Goal: Transaction & Acquisition: Download file/media

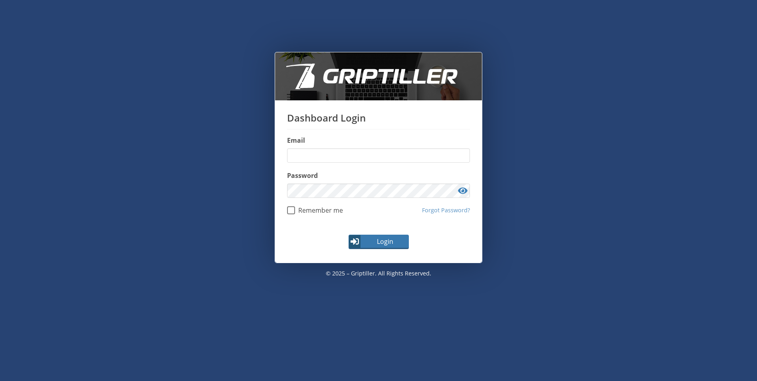
type input "**********"
click at [370, 237] on span "Login" at bounding box center [385, 241] width 46 height 10
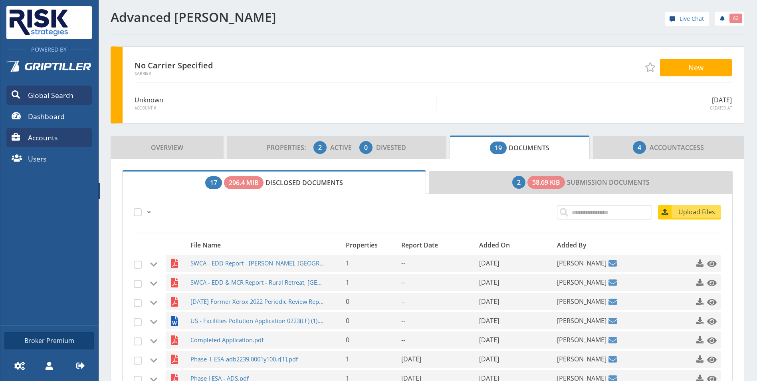
click at [13, 95] on icon at bounding box center [16, 94] width 8 height 8
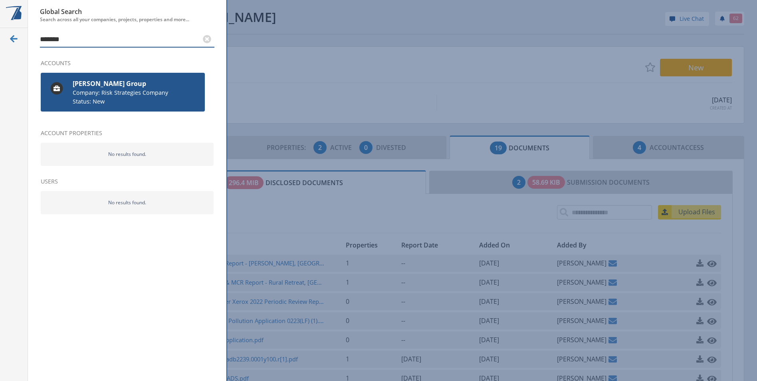
type input "*******"
click at [84, 84] on strong "[PERSON_NAME] Group" at bounding box center [136, 84] width 126 height 10
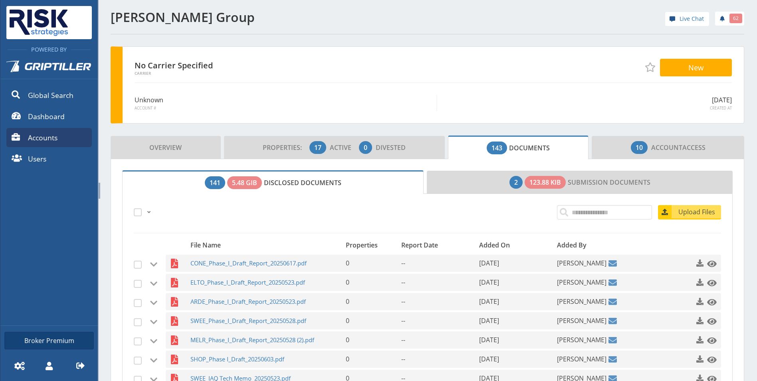
click at [147, 213] on span at bounding box center [149, 212] width 6 height 6
click at [158, 229] on link "All" at bounding box center [184, 229] width 76 height 13
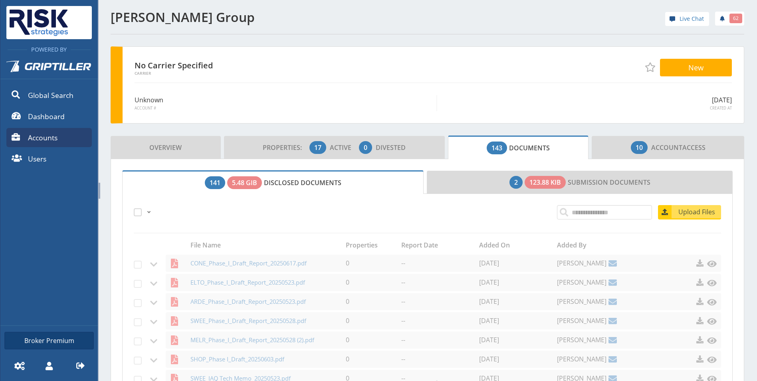
click at [147, 212] on span at bounding box center [149, 212] width 6 height 6
click at [152, 228] on link "All" at bounding box center [184, 229] width 76 height 13
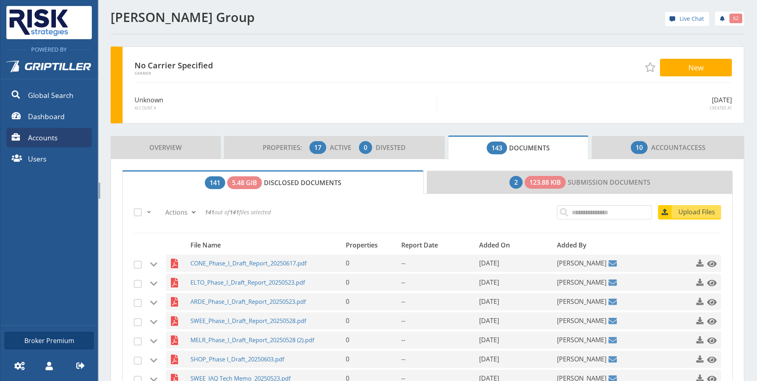
click at [147, 211] on span at bounding box center [149, 212] width 6 height 6
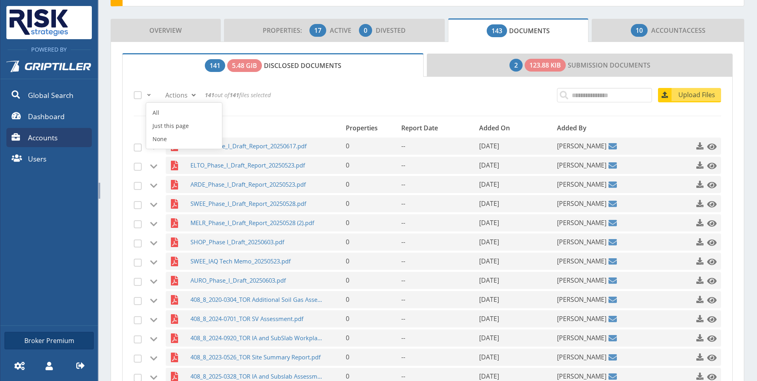
scroll to position [120, 0]
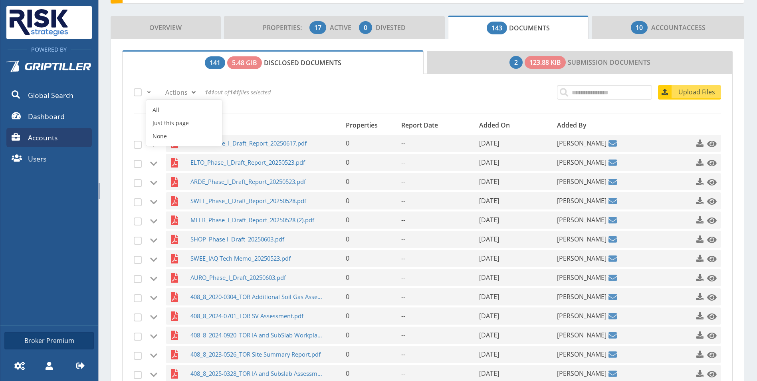
click at [266, 117] on div "File Name Properties Report Date Added On Added By CONE_Phase_I_Draft_Report_20…" at bounding box center [427, 267] width 587 height 308
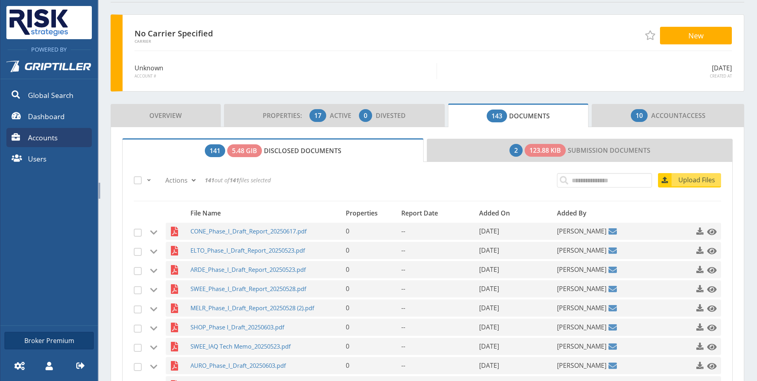
scroll to position [80, 0]
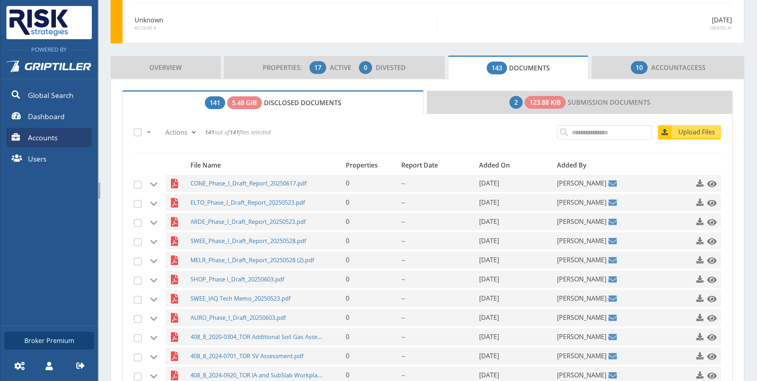
click at [280, 107] on link "141 5.48 GiB Disclosed Documents" at bounding box center [273, 102] width 302 height 24
click at [237, 105] on span "5.48 GiB" at bounding box center [244, 103] width 25 height 10
click at [206, 104] on span "141" at bounding box center [215, 102] width 20 height 13
click at [134, 132] on span at bounding box center [138, 132] width 8 height 8
click at [138, 131] on span at bounding box center [138, 132] width 8 height 8
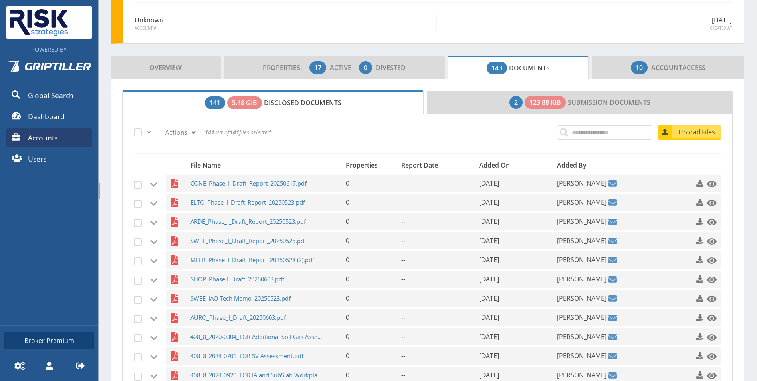
click at [147, 133] on span at bounding box center [149, 132] width 6 height 6
click at [151, 147] on link "All" at bounding box center [184, 149] width 76 height 13
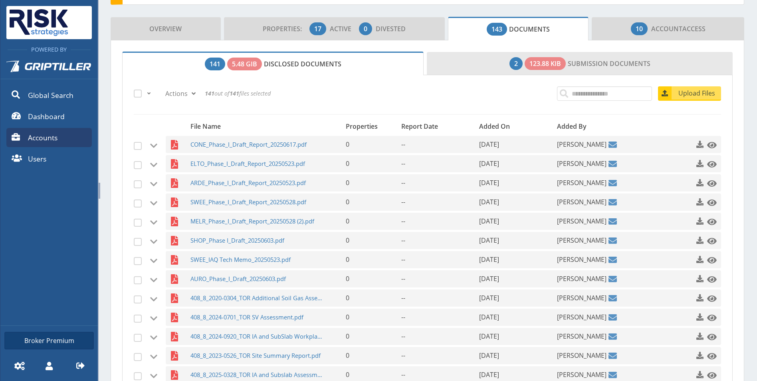
scroll to position [0, 0]
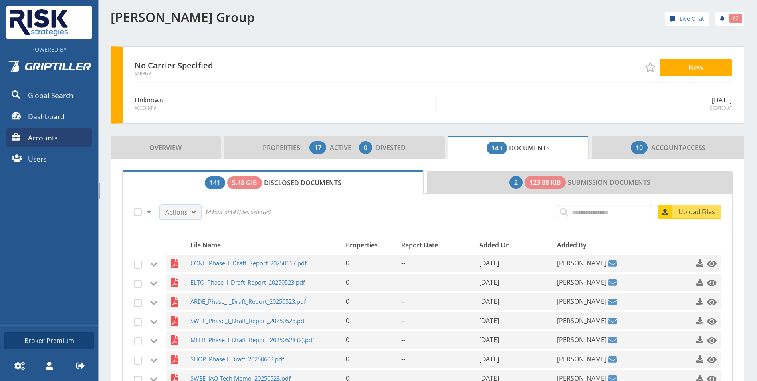
click at [185, 210] on span "Actions" at bounding box center [176, 212] width 22 height 10
click at [195, 246] on link "Download selected document list" at bounding box center [218, 244] width 115 height 13
click at [300, 361] on span "SHOP_Phase I_Draft_20250603.pdf" at bounding box center [258, 358] width 134 height 17
